Goal: Task Accomplishment & Management: Use online tool/utility

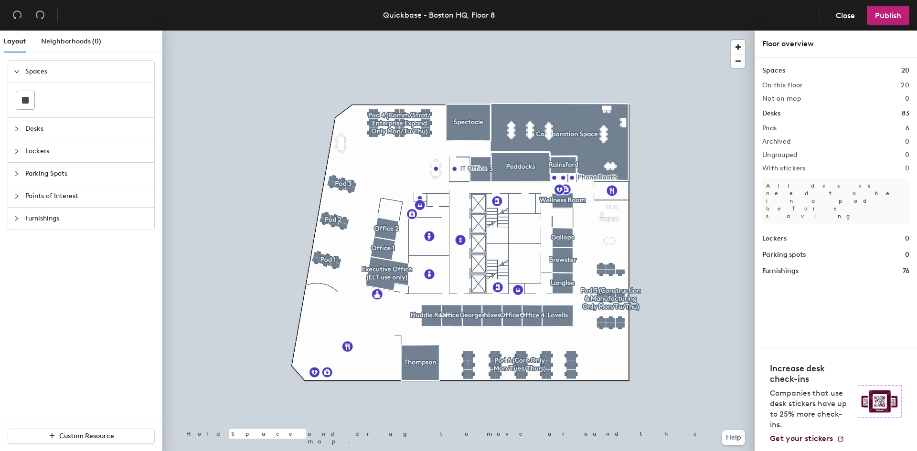
click at [17, 126] on div at bounding box center [19, 129] width 11 height 11
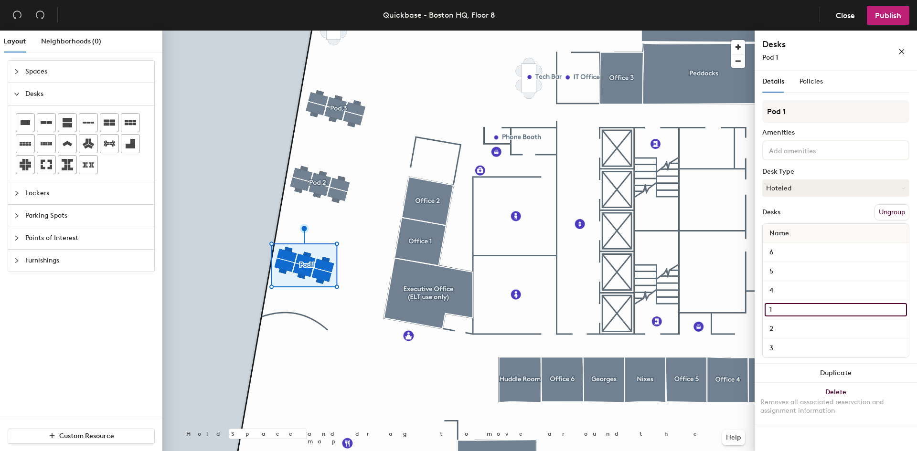
click at [778, 310] on input "1" at bounding box center [836, 309] width 142 height 13
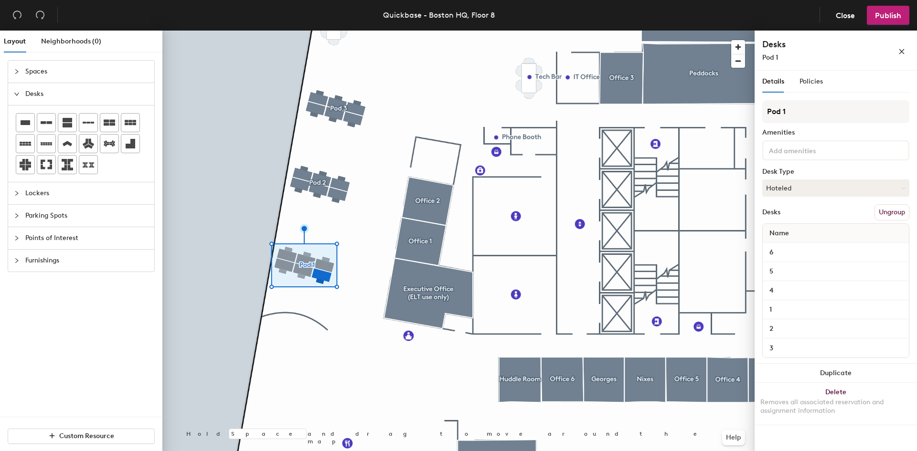
click at [794, 148] on input at bounding box center [810, 149] width 86 height 11
click at [840, 123] on div "Pod 1 Amenities Desk Type Hoteled Desks Ungroup Name 6 5 4 1 2 3" at bounding box center [835, 232] width 147 height 264
click at [896, 215] on button "Ungroup" at bounding box center [892, 212] width 35 height 16
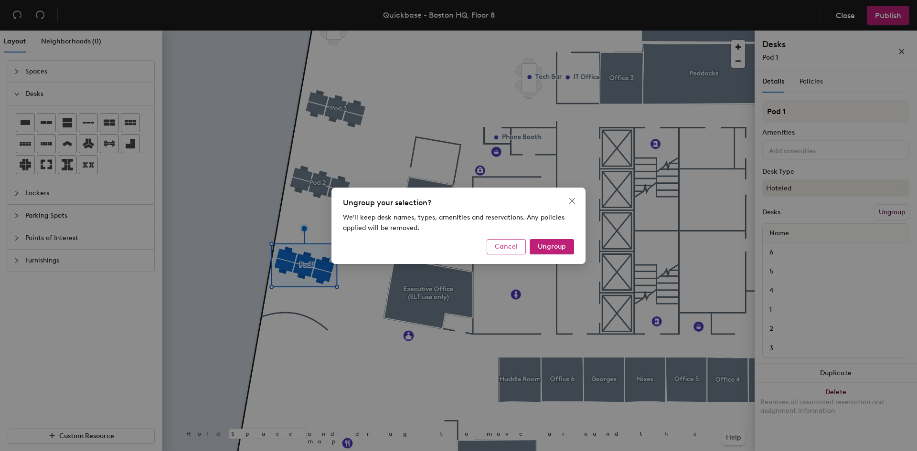
click at [504, 240] on button "Cancel" at bounding box center [506, 246] width 39 height 15
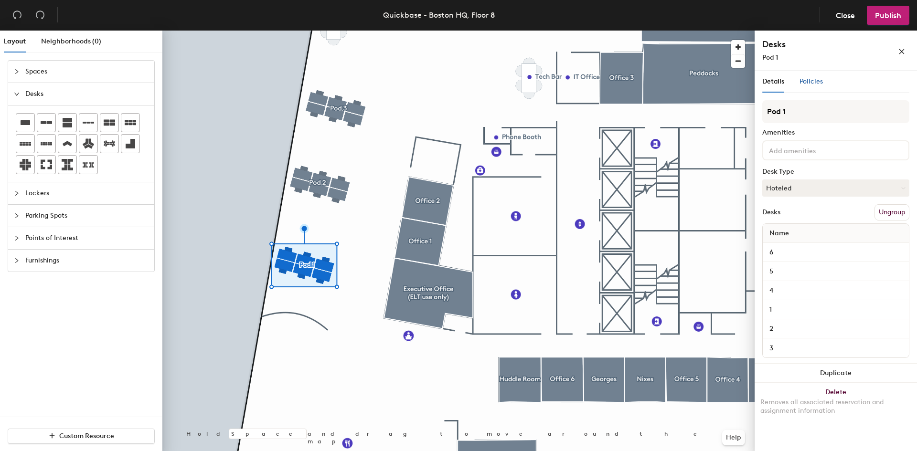
click at [820, 81] on span "Policies" at bounding box center [811, 81] width 23 height 8
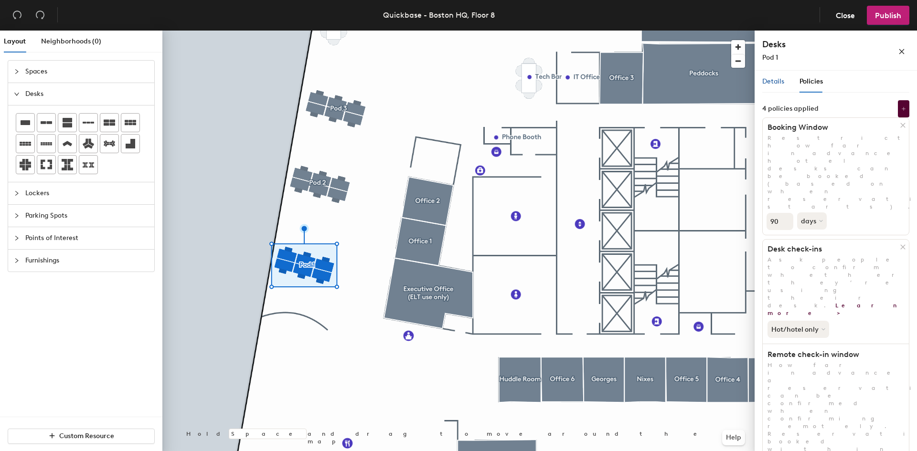
click at [781, 83] on span "Details" at bounding box center [773, 81] width 22 height 8
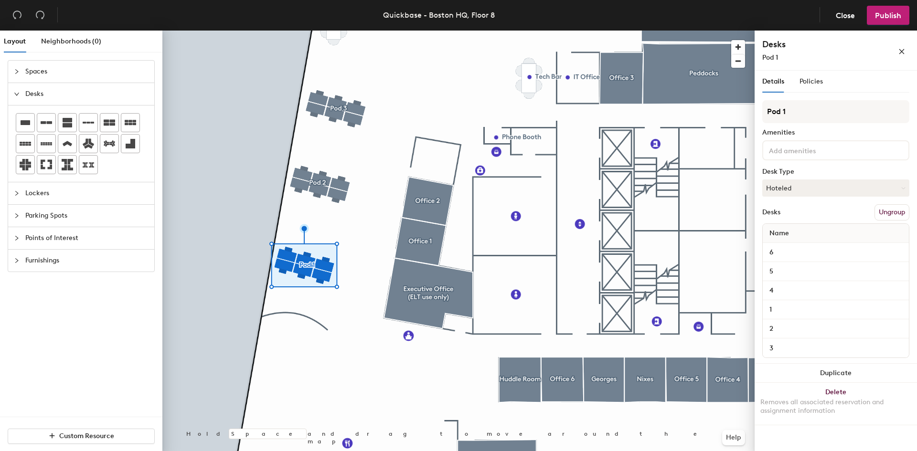
click at [885, 212] on button "Ungroup" at bounding box center [892, 212] width 35 height 16
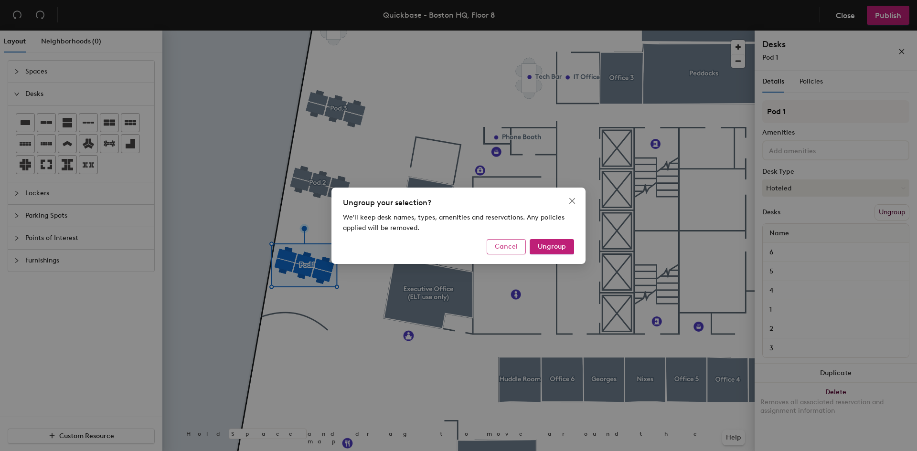
click at [500, 250] on span "Cancel" at bounding box center [506, 247] width 23 height 8
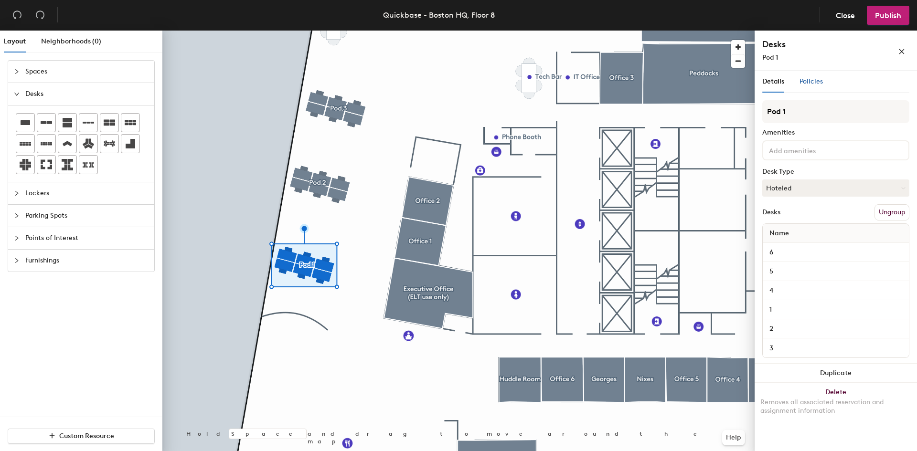
click at [821, 83] on span "Policies" at bounding box center [811, 81] width 23 height 8
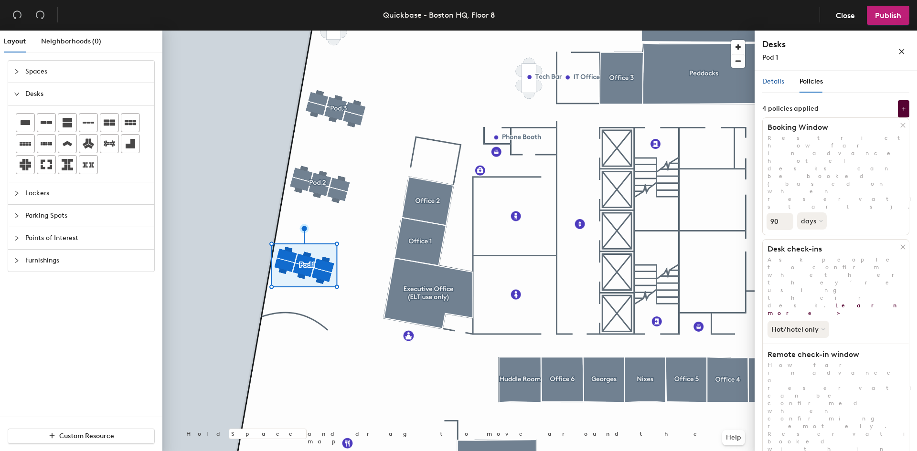
click at [776, 83] on span "Details" at bounding box center [773, 81] width 22 height 8
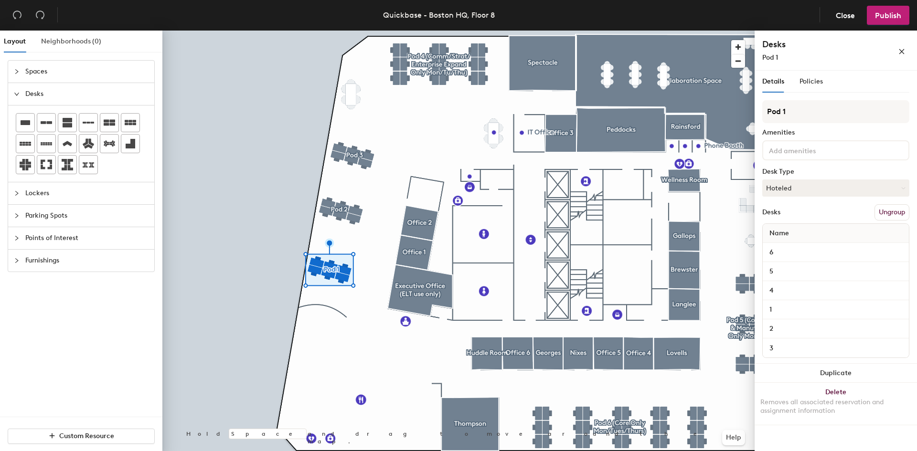
click at [74, 35] on div "Neighborhoods (0)" at bounding box center [71, 42] width 60 height 22
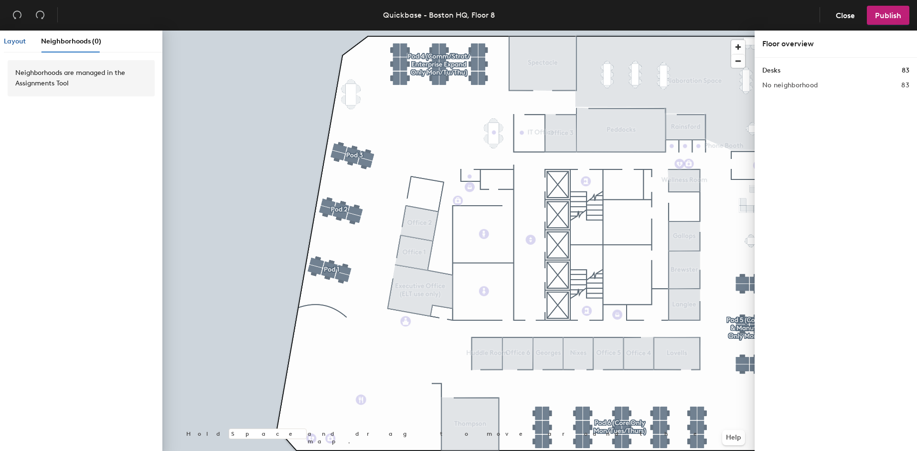
click at [13, 45] on span "Layout" at bounding box center [15, 41] width 22 height 8
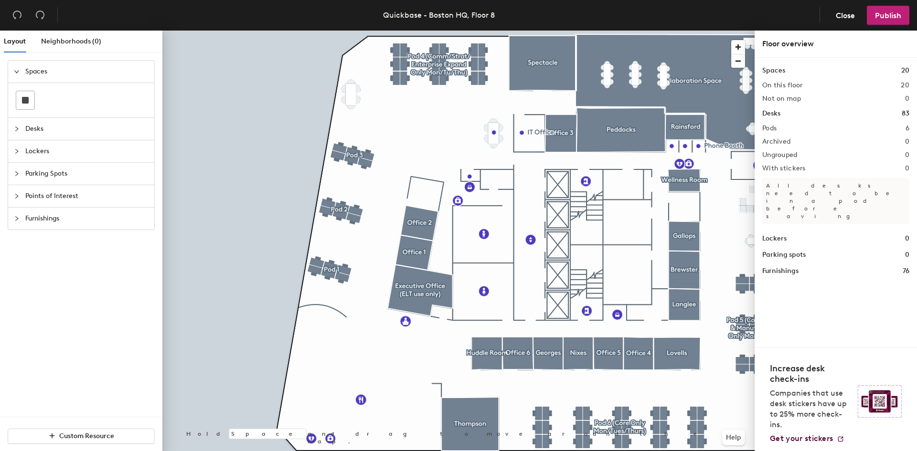
click at [10, 131] on div "Desks" at bounding box center [81, 129] width 146 height 22
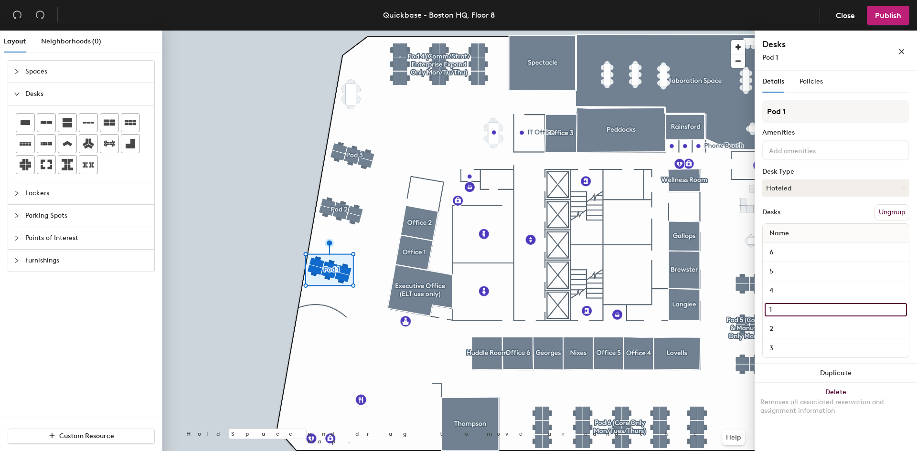
click at [785, 308] on input "1" at bounding box center [836, 309] width 142 height 13
type input "1 (sit only)"
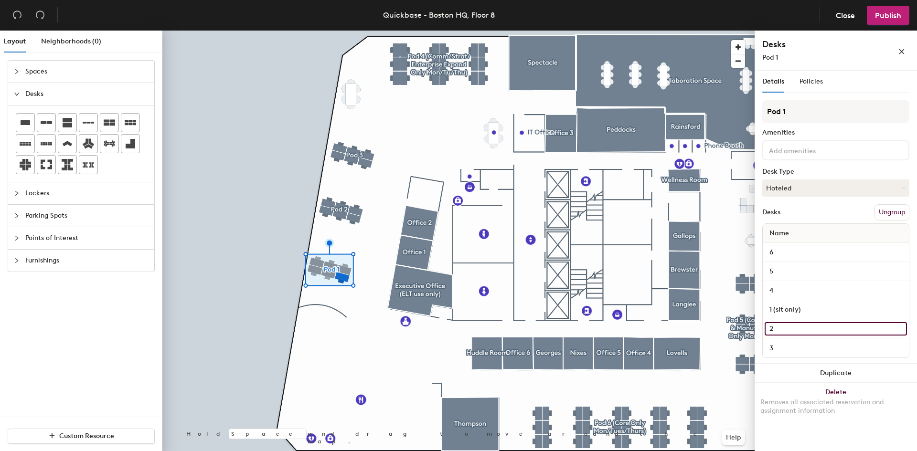
click at [795, 329] on input "2" at bounding box center [836, 328] width 142 height 13
click at [793, 329] on input "2" at bounding box center [836, 328] width 142 height 13
type input "2 (sit only desk)"
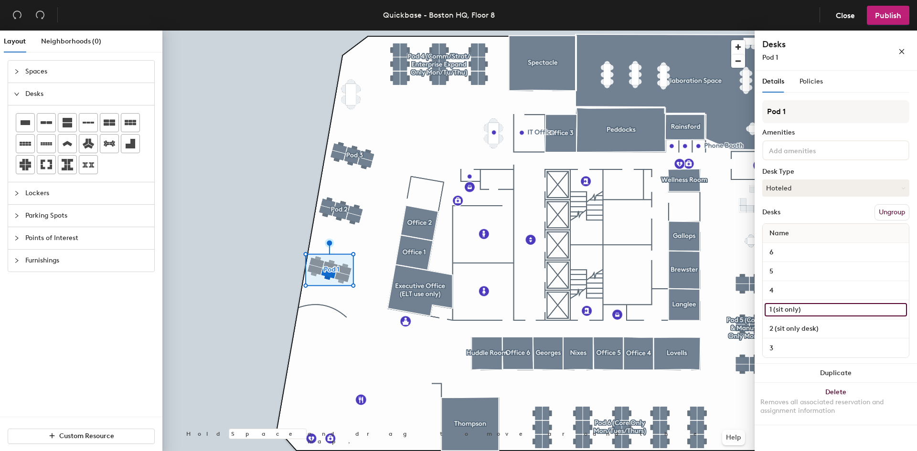
click at [794, 308] on input "1 (sit only)" at bounding box center [836, 309] width 142 height 13
click at [799, 308] on input "1 (sit only)" at bounding box center [836, 309] width 142 height 13
type input "1 (sit only desk)"
click at [835, 201] on div "Pod 1 Amenities Desk Type Hoteled Desks Ungroup Name 6 5 4 1 (sit only desk) 2 …" at bounding box center [835, 232] width 147 height 264
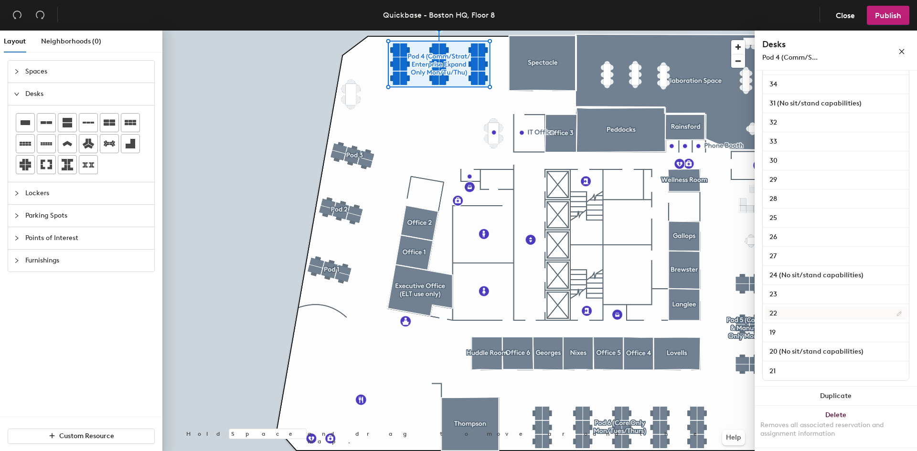
scroll to position [207, 0]
click at [815, 351] on input "20 (No sit/stand capabilities)" at bounding box center [836, 351] width 142 height 13
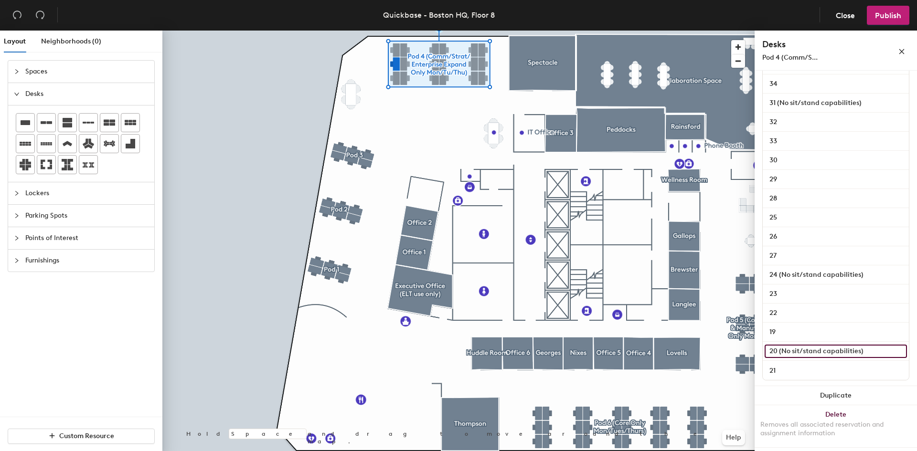
click at [859, 351] on input "20 (No sit/stand capabilities)" at bounding box center [836, 351] width 142 height 13
drag, startPoint x: 867, startPoint y: 350, endPoint x: 841, endPoint y: 348, distance: 25.8
click at [841, 348] on input "20 (No sit/stand capabilities)" at bounding box center [836, 351] width 142 height 13
drag, startPoint x: 858, startPoint y: 351, endPoint x: 845, endPoint y: 350, distance: 12.4
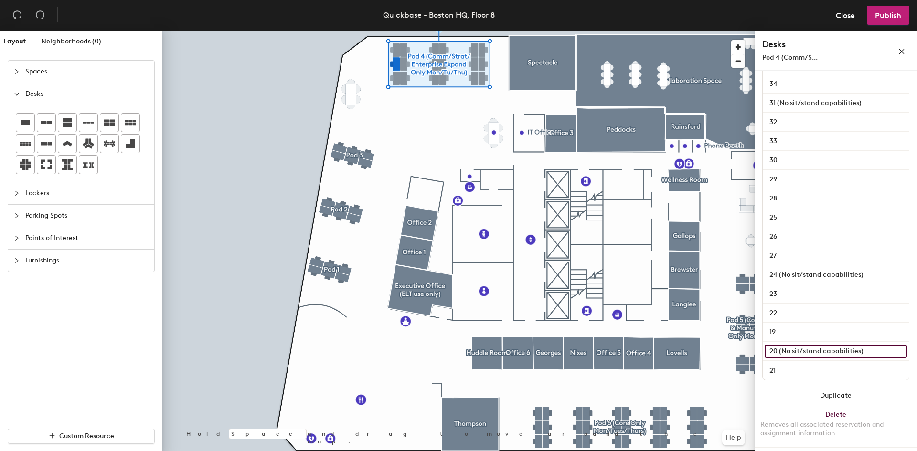
click at [837, 351] on input "20 (No sit/stand capabilities)" at bounding box center [836, 351] width 142 height 13
click at [858, 350] on input "20 (No sit/stand capabilities)" at bounding box center [836, 351] width 142 height 13
click at [859, 350] on input "20 (No sit/stand capabilities)" at bounding box center [836, 351] width 142 height 13
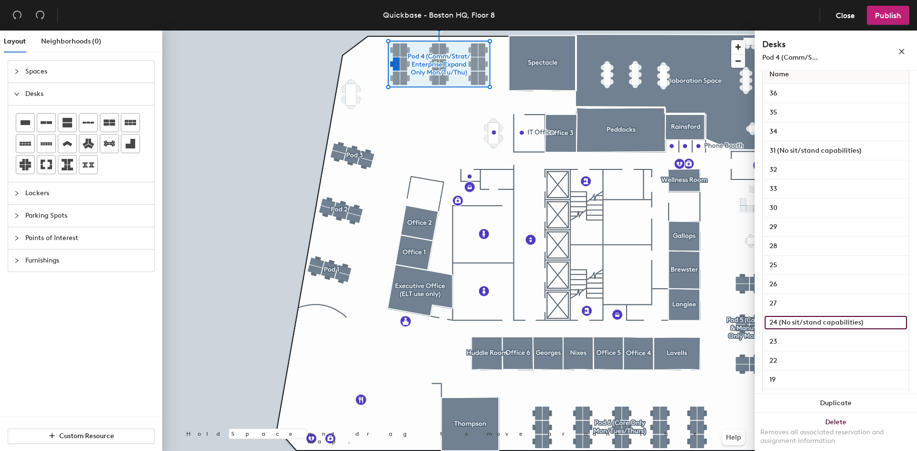
click at [819, 327] on input "24 (No sit/stand capabilities)" at bounding box center [836, 322] width 142 height 13
click at [864, 321] on input "24 (No sit/stand capabilities)" at bounding box center [836, 322] width 142 height 13
drag, startPoint x: 864, startPoint y: 321, endPoint x: 780, endPoint y: 324, distance: 84.6
click at [780, 324] on input "24 (No sit/stand capabilities)" at bounding box center [836, 322] width 142 height 13
click at [795, 323] on input "24 (No sit/stand capabilities)" at bounding box center [836, 322] width 142 height 13
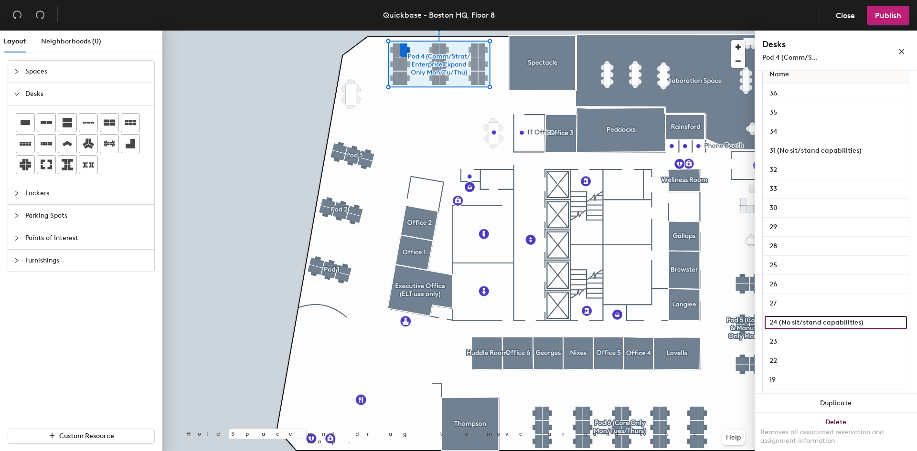
click at [781, 321] on input "24 (No sit/stand capabilities)" at bounding box center [836, 322] width 142 height 13
drag, startPoint x: 779, startPoint y: 323, endPoint x: 862, endPoint y: 322, distance: 82.6
click at [862, 322] on input "24 (No sit/stand capabilities)" at bounding box center [836, 322] width 142 height 13
click at [792, 325] on input "24 (No sit/stand capabilities)" at bounding box center [836, 322] width 142 height 13
drag, startPoint x: 869, startPoint y: 323, endPoint x: 779, endPoint y: 323, distance: 90.3
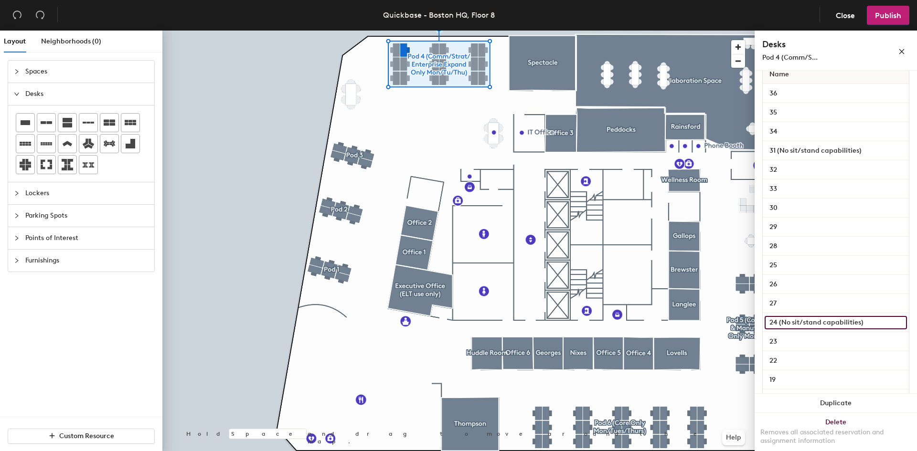
click at [779, 323] on input "24 (No sit/stand capabilities)" at bounding box center [836, 322] width 142 height 13
click at [780, 321] on input "24 (No sit/stand capabilities)" at bounding box center [836, 322] width 142 height 13
drag, startPoint x: 780, startPoint y: 321, endPoint x: 855, endPoint y: 323, distance: 75.5
click at [855, 323] on input "24 (No sit/stand capabilities)" at bounding box center [836, 322] width 142 height 13
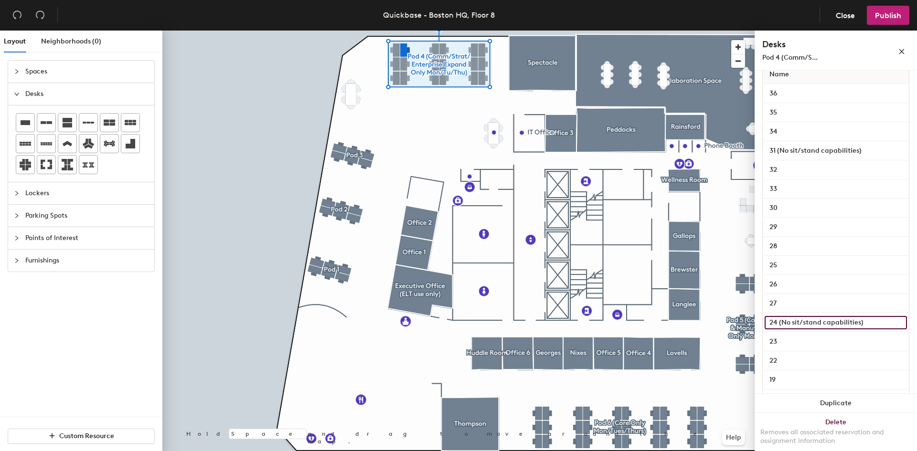
drag, startPoint x: 780, startPoint y: 322, endPoint x: 889, endPoint y: 322, distance: 109.9
click at [889, 322] on input "24 (No sit/stand capabilities)" at bounding box center [836, 322] width 142 height 13
click at [793, 303] on input "27" at bounding box center [836, 303] width 142 height 13
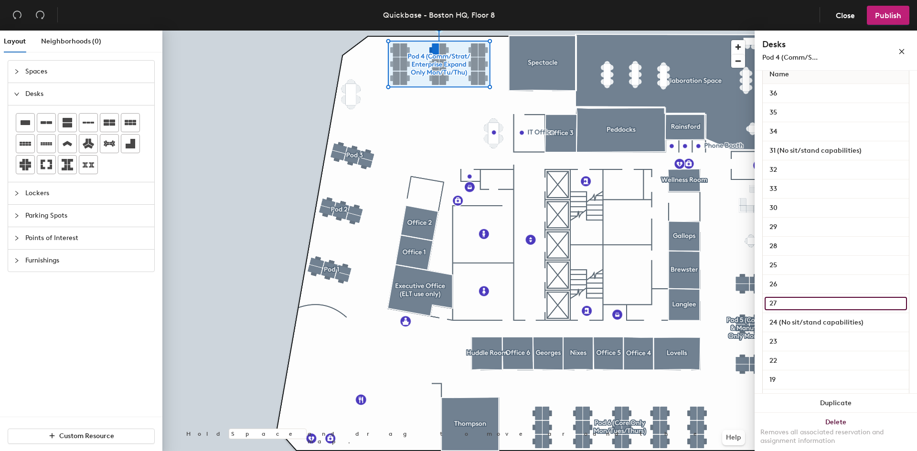
paste input "24 (No sit/stand capabilities)"
click at [785, 303] on input "2724 (No sit/stand capabilities)" at bounding box center [836, 303] width 142 height 13
click at [787, 304] on input "2724 (No sit/stand capabilities)" at bounding box center [836, 303] width 142 height 13
click at [781, 304] on input "(No sit/stand capabilities)" at bounding box center [836, 303] width 142 height 13
click at [769, 304] on input "(No sit/stand capabilities)" at bounding box center [836, 303] width 142 height 13
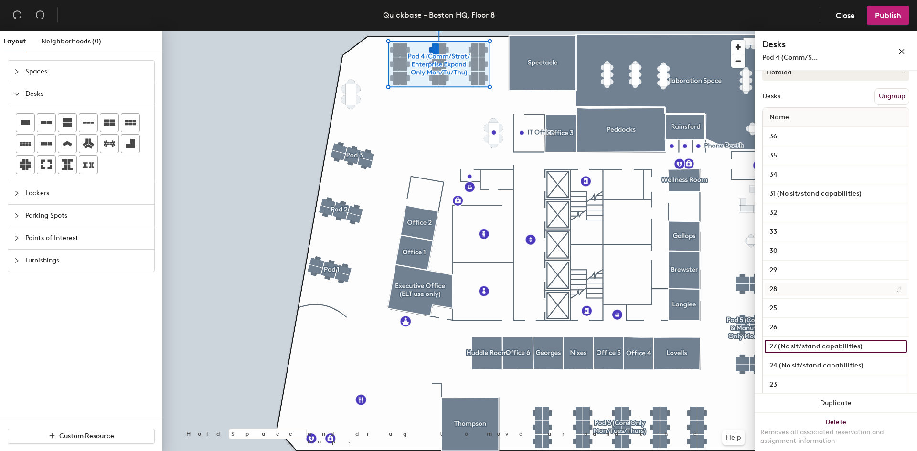
scroll to position [111, 0]
type input "27 (No sit/stand capabilities)"
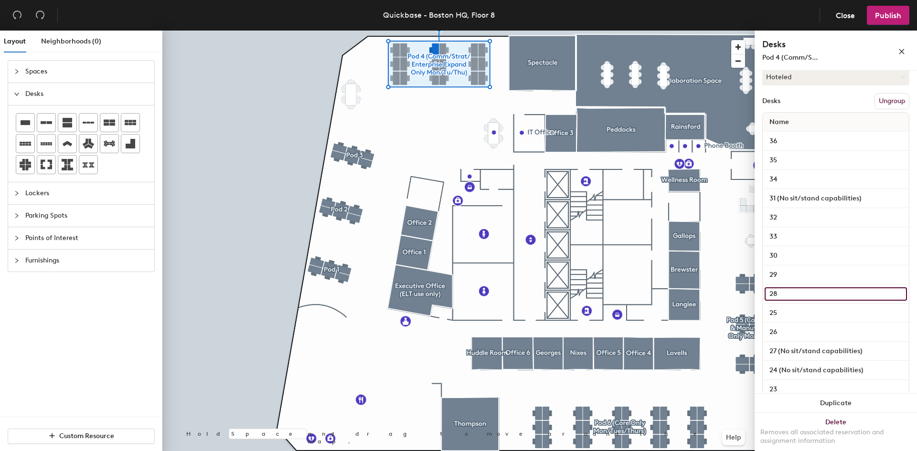
click at [798, 294] on input "28" at bounding box center [836, 294] width 142 height 13
paste input "(No sit/stand capabilities)"
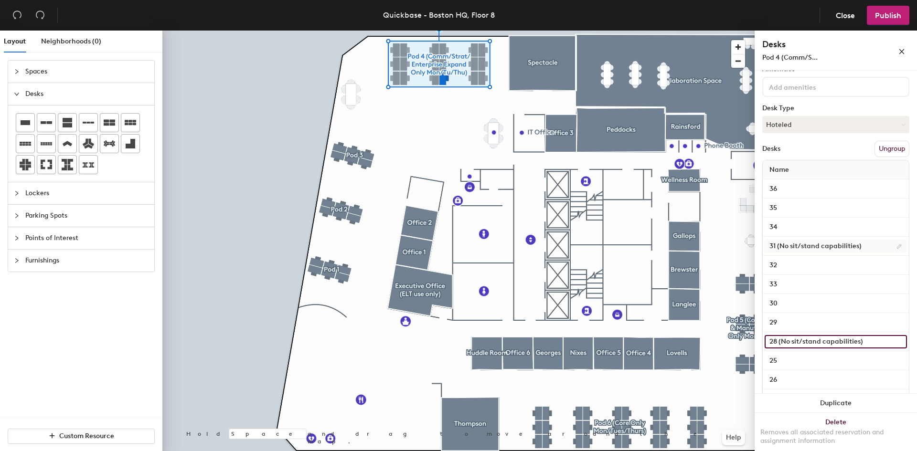
type input "28 (No sit/stand capabilities)"
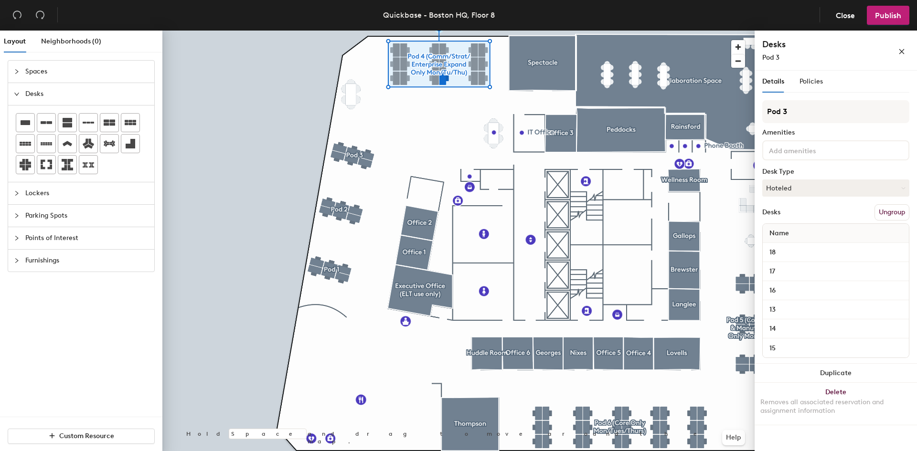
scroll to position [0, 0]
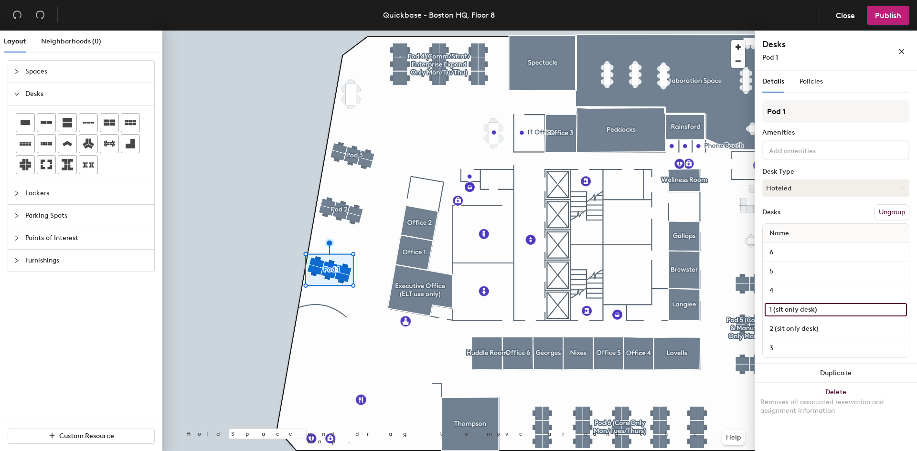
click at [817, 308] on input "1 (sit only desk)" at bounding box center [836, 309] width 142 height 13
click at [818, 308] on input "1 (sit only desk)" at bounding box center [836, 309] width 142 height 13
drag, startPoint x: 818, startPoint y: 308, endPoint x: 776, endPoint y: 306, distance: 42.1
click at [776, 306] on input "1 (sit only desk)" at bounding box center [836, 309] width 142 height 13
paste input "(No sit/stand capabilities)"
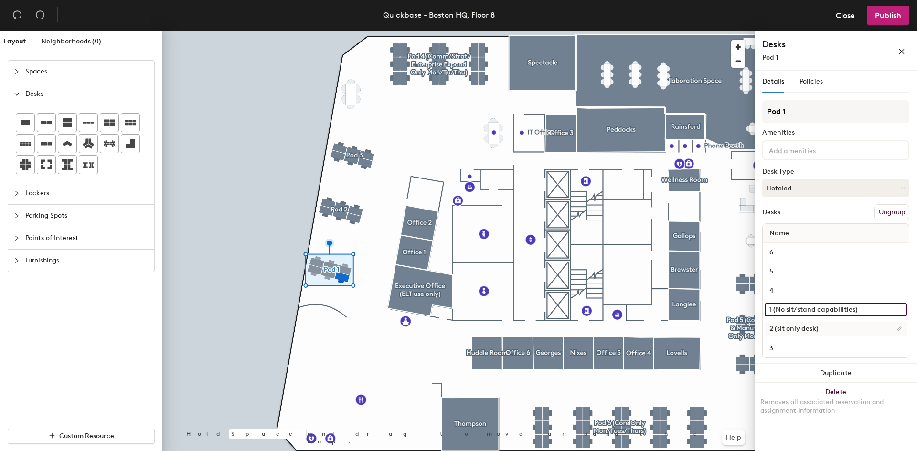
type input "1 (No sit/stand capabilities)"
click at [802, 328] on input "2 (sit only desk)" at bounding box center [836, 328] width 142 height 13
paste input "(No sit/stand capabilities)"
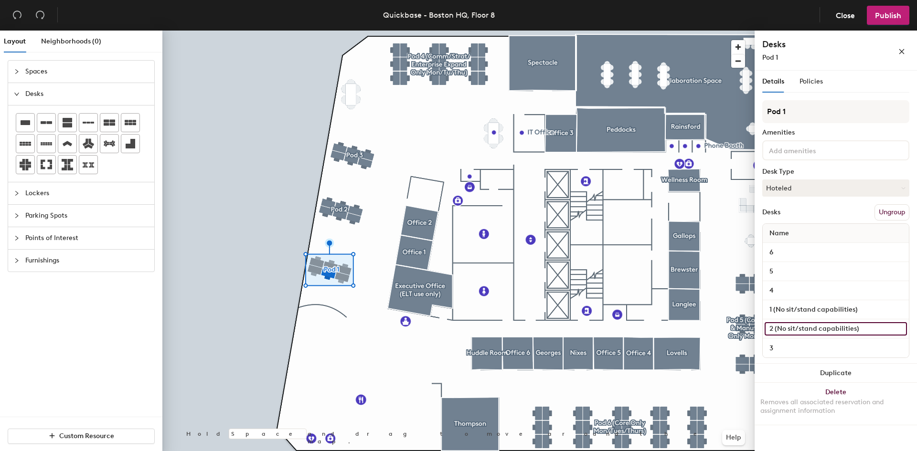
type input "2 (No sit/stand capabilities)"
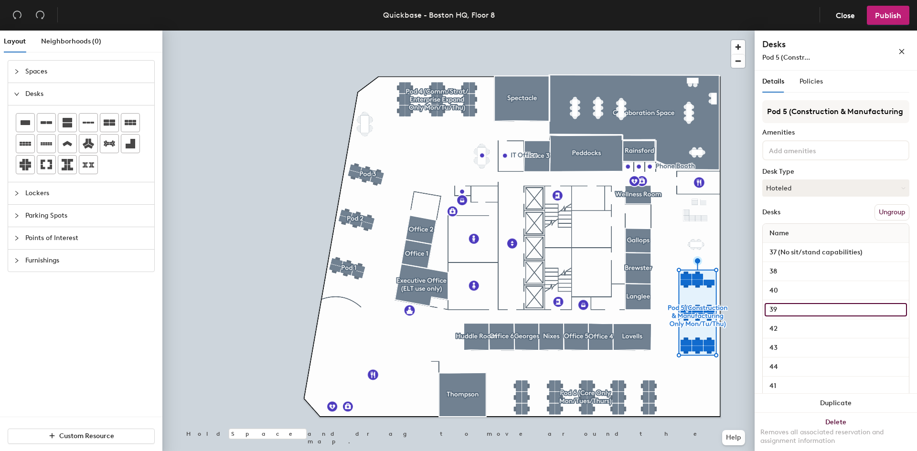
click at [792, 310] on input "39" at bounding box center [836, 309] width 142 height 13
paste input "(No sit/stand capabilities)"
type input "39 (No sit/stand capabilities)"
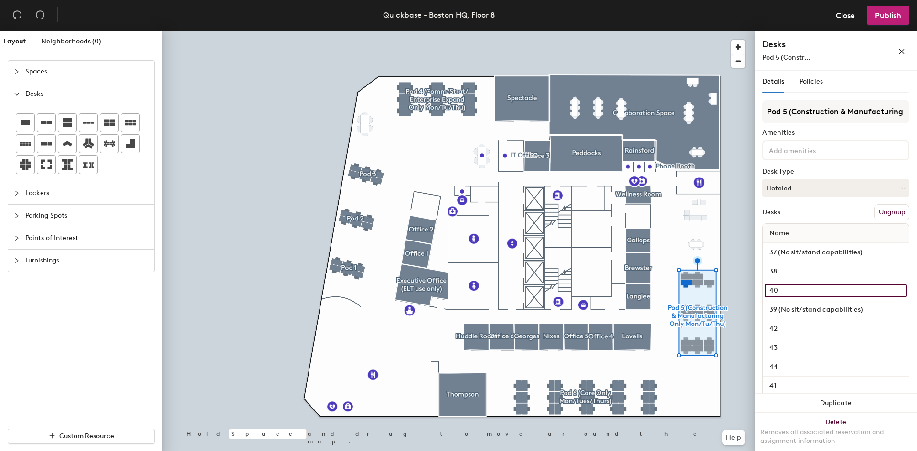
click at [793, 290] on input "40" at bounding box center [836, 290] width 142 height 13
paste input "(No sit/stand capabilities)"
click at [779, 291] on input "40(No sit/stand capabilities)" at bounding box center [836, 290] width 142 height 13
click at [777, 291] on input "40(No sit/stand capabilities)" at bounding box center [836, 290] width 142 height 13
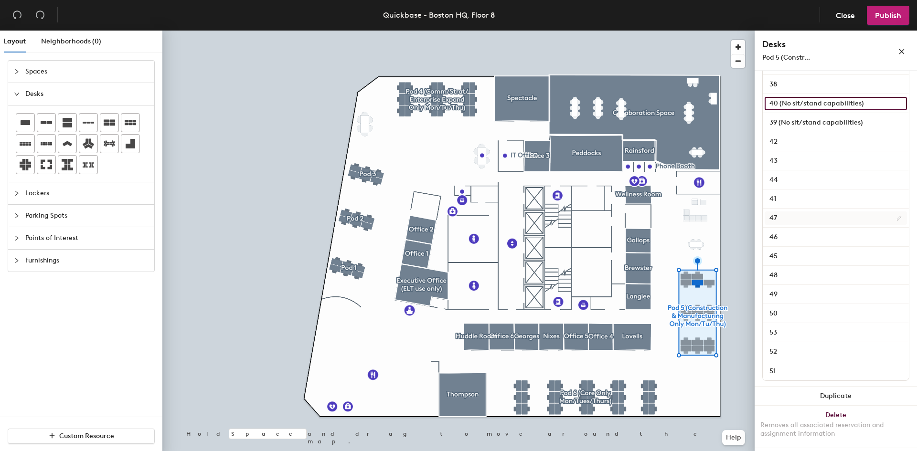
scroll to position [188, 0]
type input "40 (No sit/stand capabilities)"
click at [795, 214] on input "47" at bounding box center [836, 217] width 142 height 13
click at [795, 215] on input "47" at bounding box center [836, 217] width 142 height 13
paste input "(No sit/stand capabilities)"
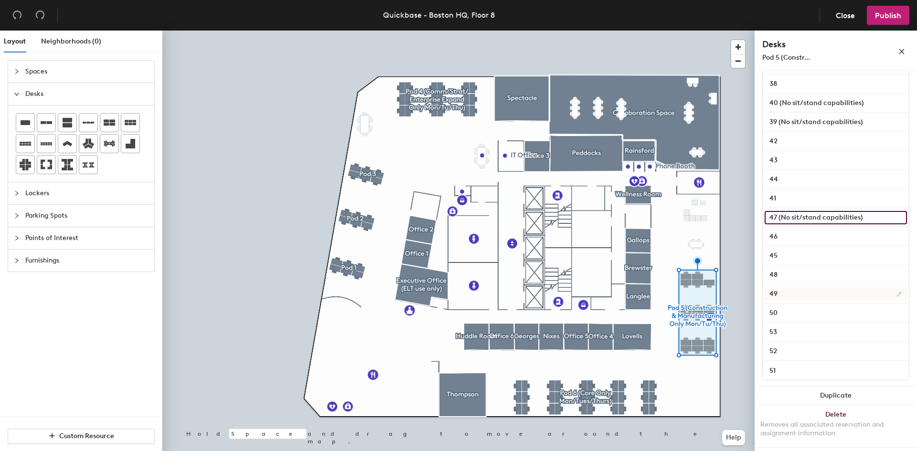
type input "47 (No sit/stand capabilities)"
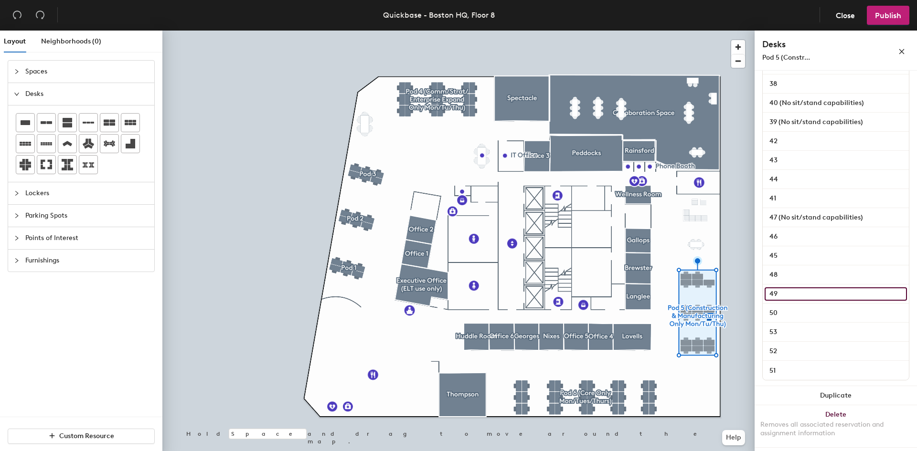
click at [792, 291] on input "49" at bounding box center [836, 294] width 142 height 13
click at [790, 293] on input "49" at bounding box center [836, 294] width 142 height 13
paste input "(No sit/stand capabilities)"
type input "49 (No sit/stand capabilities)"
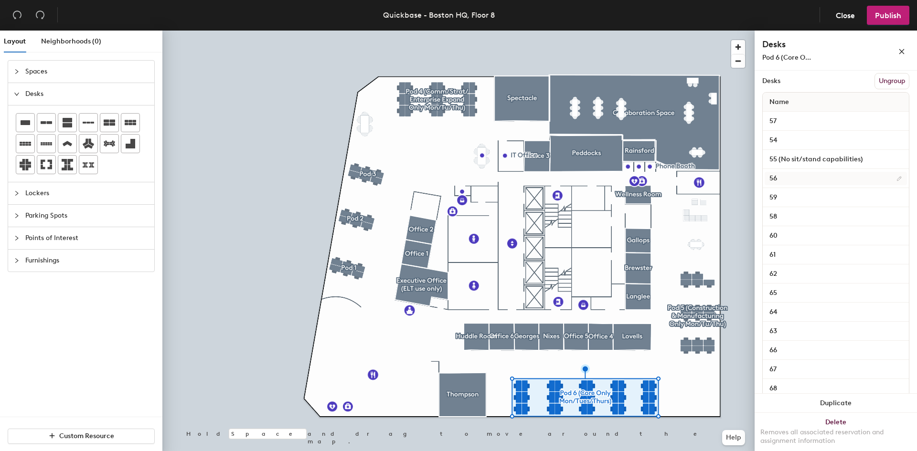
scroll to position [92, 0]
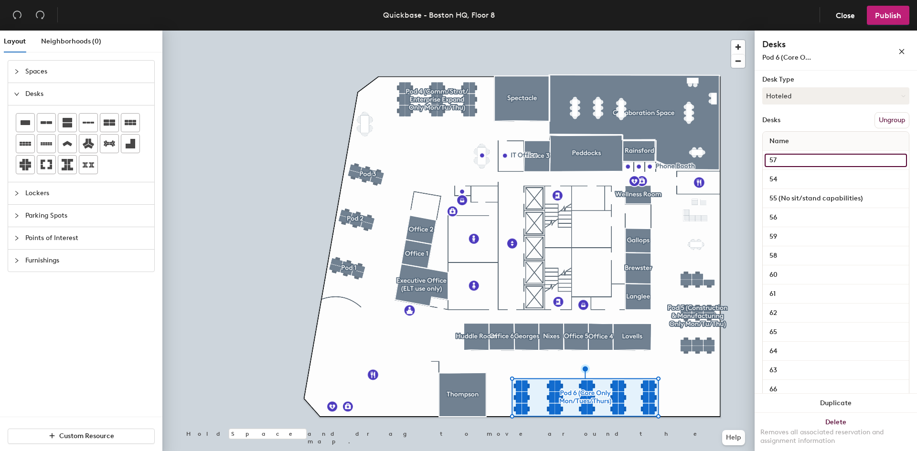
click at [801, 155] on input "57" at bounding box center [836, 160] width 142 height 13
click at [791, 160] on input "57" at bounding box center [836, 160] width 142 height 13
paste input "(No sit/stand capabilities)"
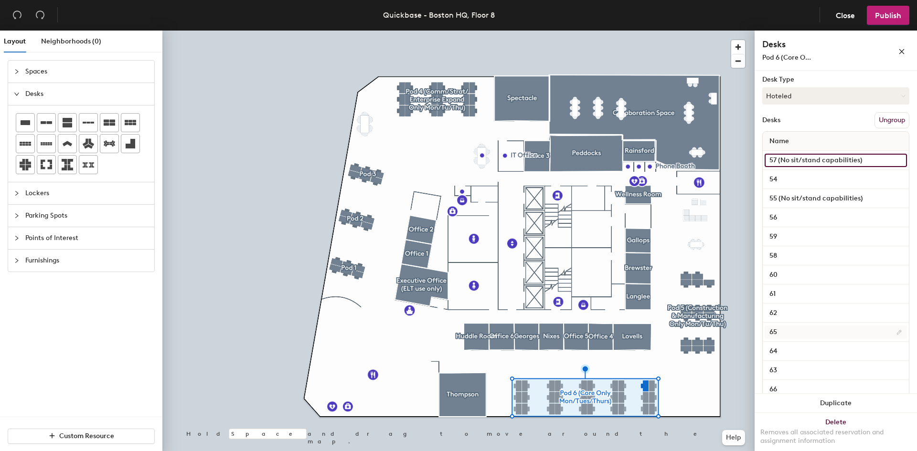
type input "57 (No sit/stand capabilities)"
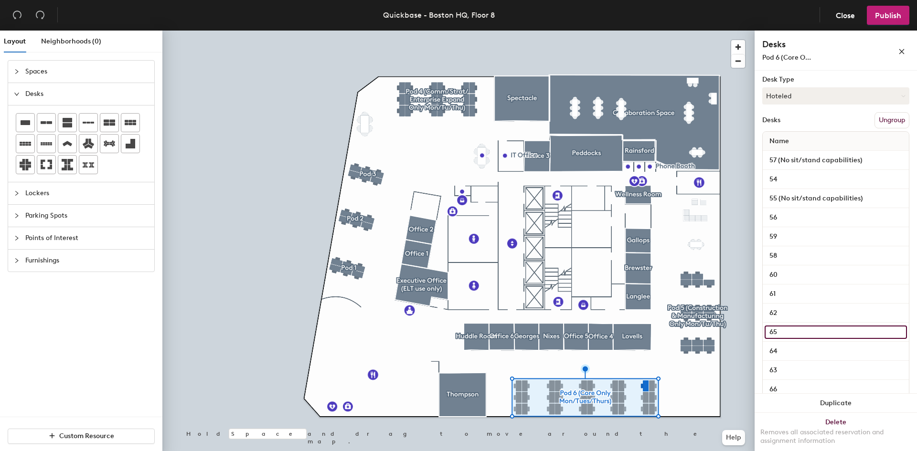
click at [789, 335] on input "65" at bounding box center [836, 332] width 142 height 13
click at [790, 331] on input "65" at bounding box center [836, 332] width 142 height 13
paste input "(No sit/stand capabilities)"
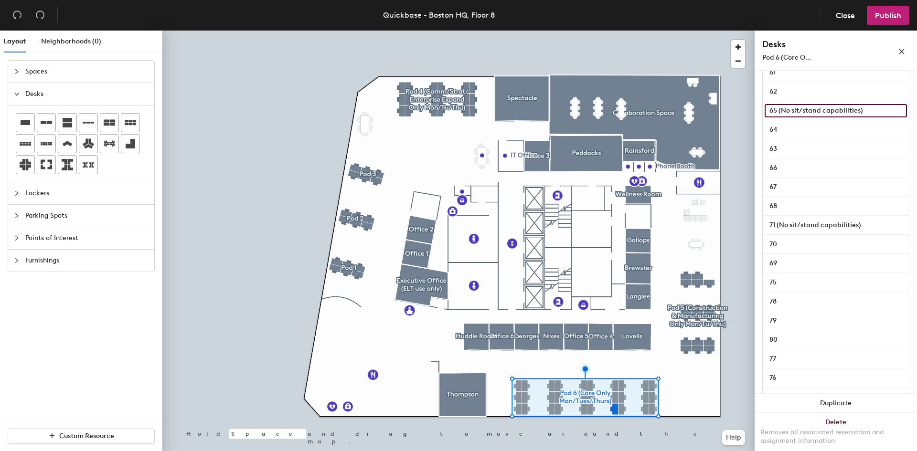
scroll to position [331, 0]
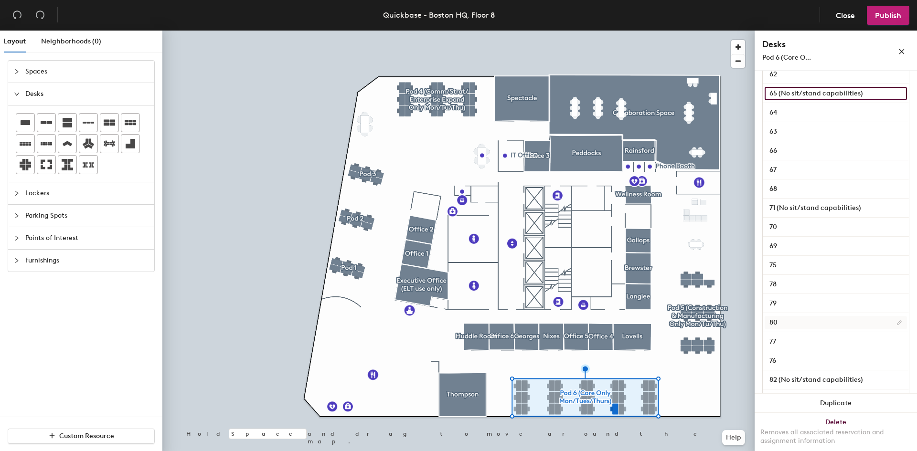
type input "65 (No sit/stand capabilities)"
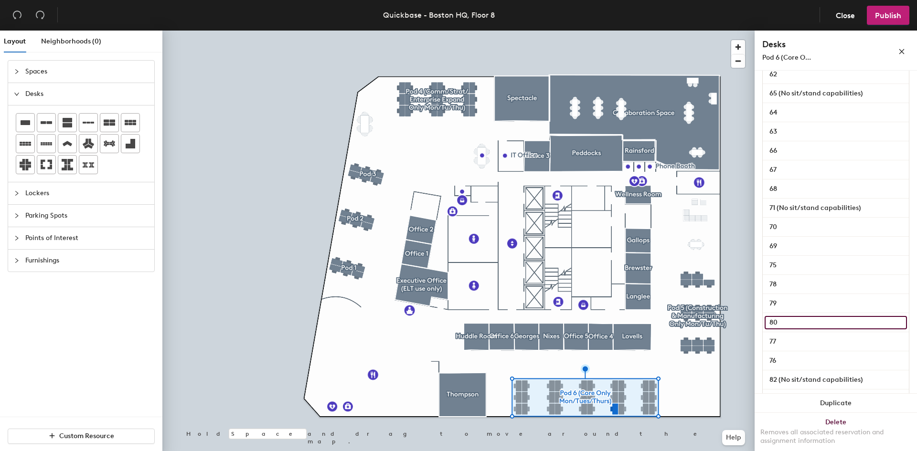
click at [802, 322] on input "80" at bounding box center [836, 322] width 142 height 13
paste input "(No sit/stand capabilities)"
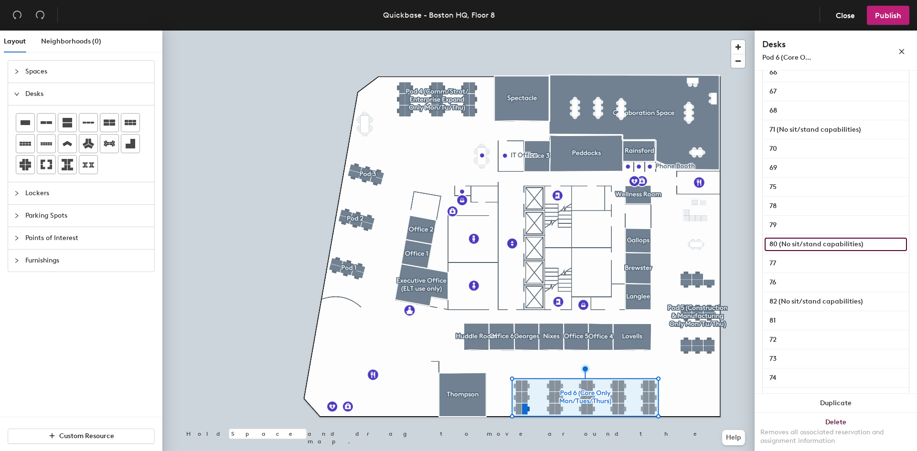
scroll to position [427, 0]
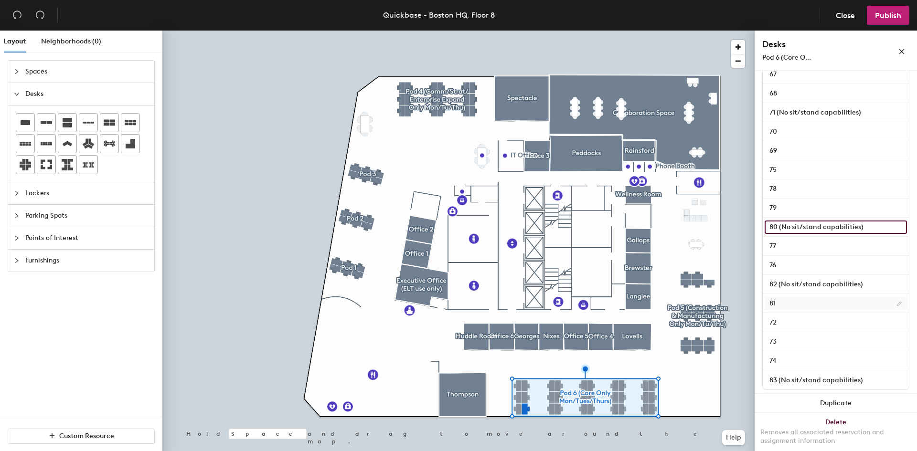
type input "80 (No sit/stand capabilities)"
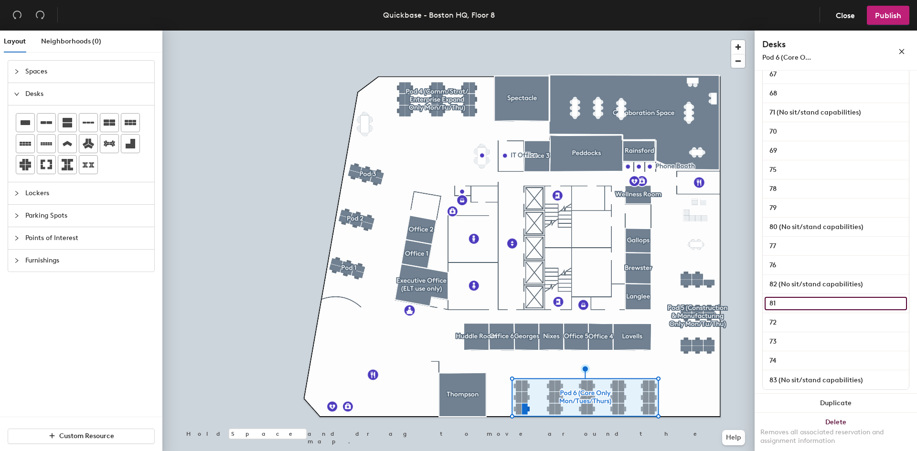
click at [811, 301] on input "81" at bounding box center [836, 303] width 142 height 13
click at [810, 301] on input "81" at bounding box center [836, 303] width 142 height 13
click at [810, 304] on input "81" at bounding box center [836, 303] width 142 height 13
paste input "(No sit/stand capabilities)"
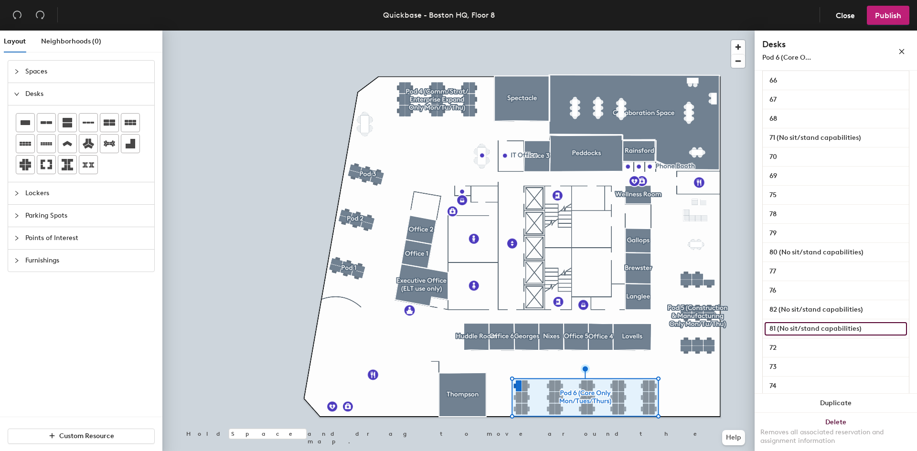
scroll to position [388, 0]
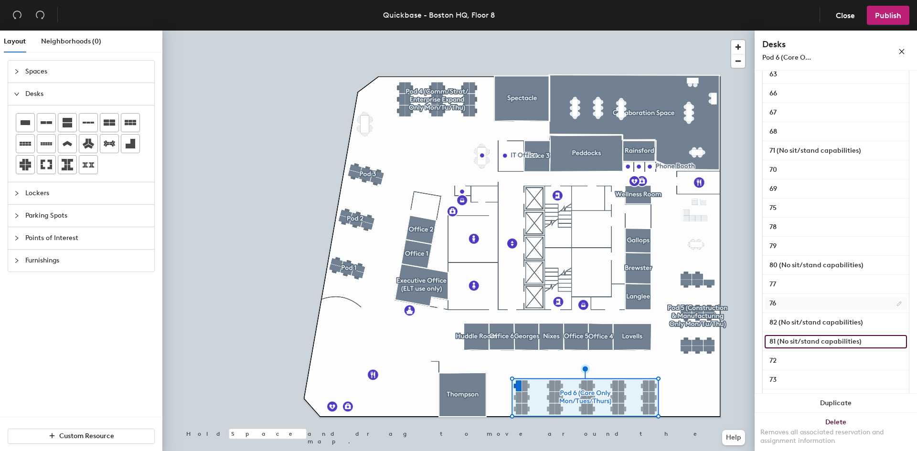
type input "81 (No sit/stand capabilities)"
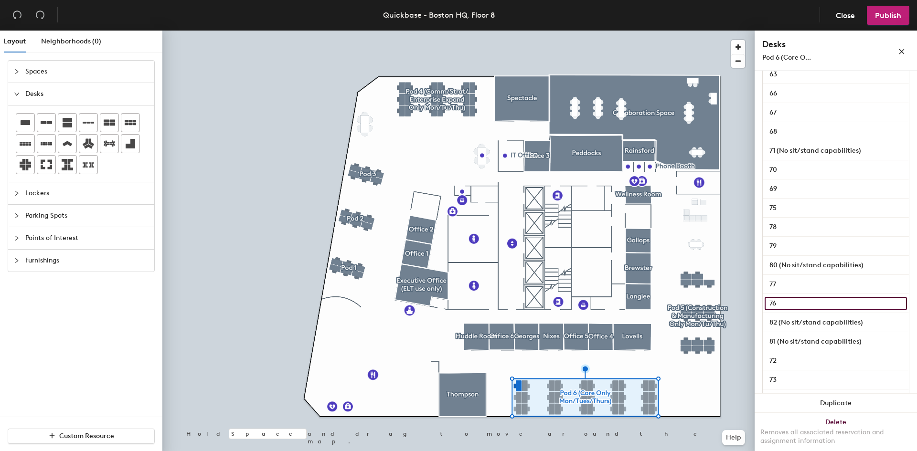
click at [796, 306] on input "76" at bounding box center [836, 303] width 142 height 13
click at [796, 304] on input "76" at bounding box center [836, 303] width 142 height 13
paste input "(No sit/stand capabilities)"
type input "76 (No sit/stand capabilities)"
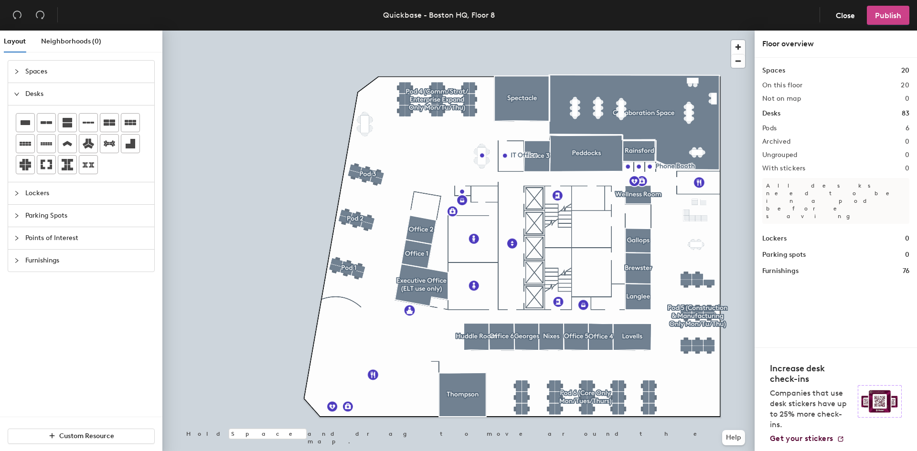
click at [890, 12] on span "Publish" at bounding box center [888, 15] width 26 height 9
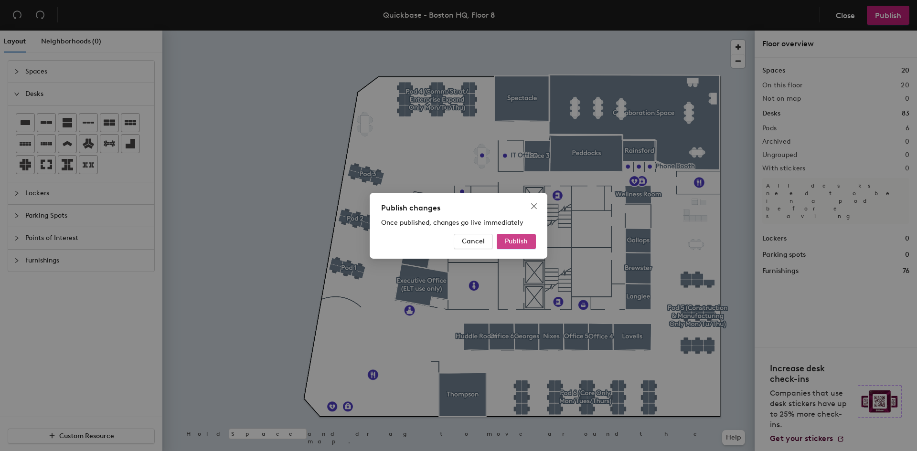
click at [516, 237] on button "Publish" at bounding box center [516, 241] width 39 height 15
